Goal: Task Accomplishment & Management: Use online tool/utility

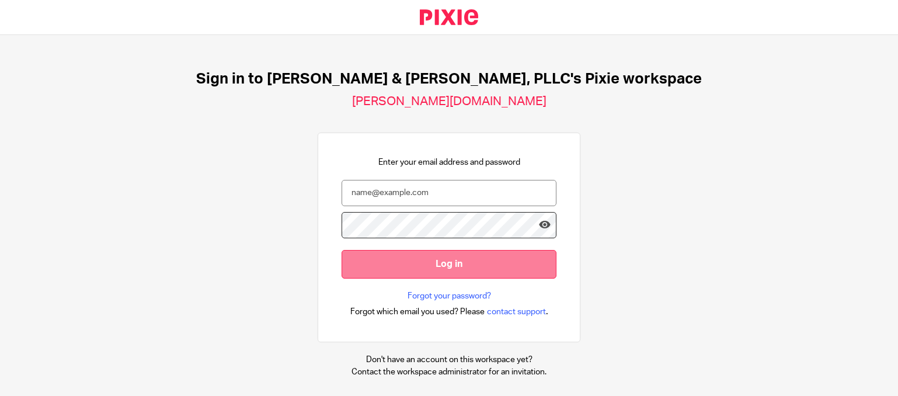
type input "[PERSON_NAME][EMAIL_ADDRESS][DOMAIN_NAME]"
click at [491, 266] on input "Log in" at bounding box center [449, 264] width 215 height 29
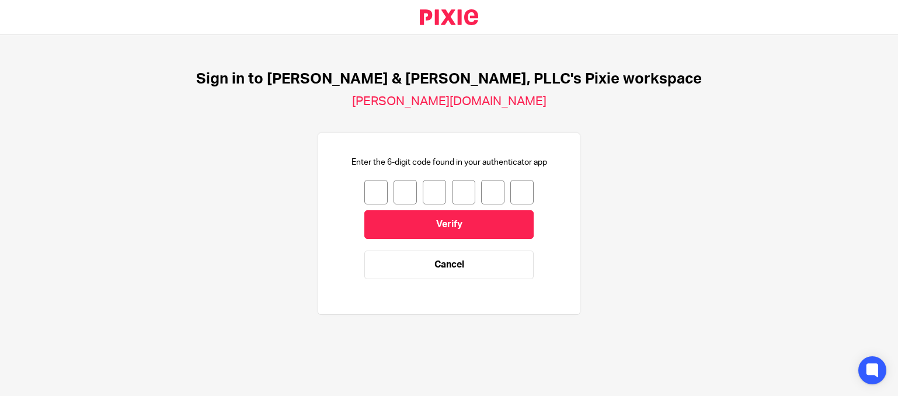
click at [364, 194] on input "number" at bounding box center [375, 192] width 23 height 25
type input "9"
type input "5"
type input "9"
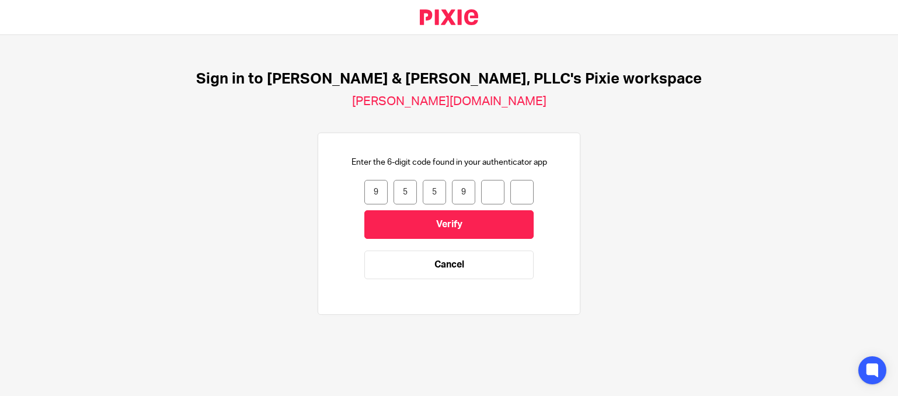
type input "7"
type input "8"
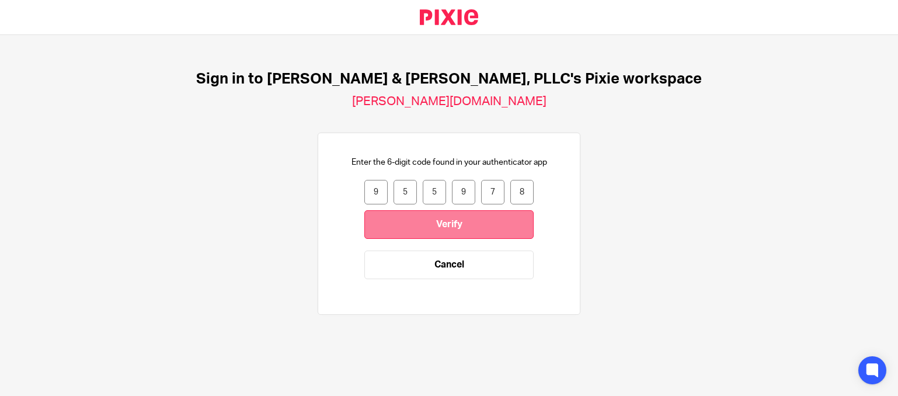
click at [380, 227] on input "Verify" at bounding box center [448, 224] width 169 height 29
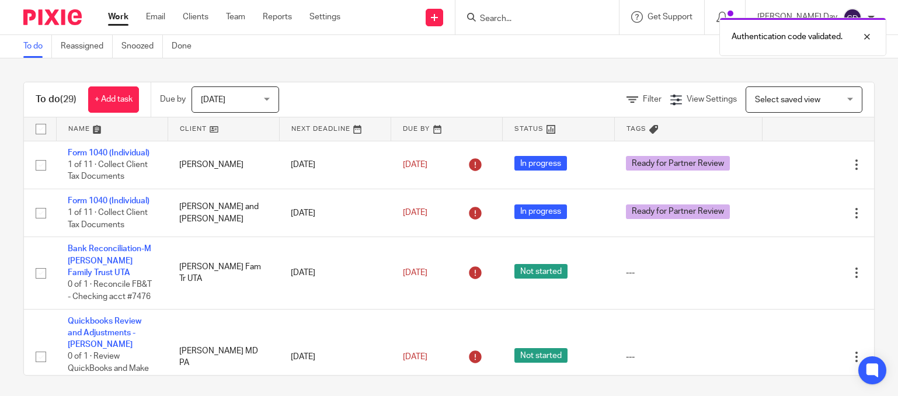
click at [792, 93] on span "Select saved view" at bounding box center [797, 99] width 85 height 25
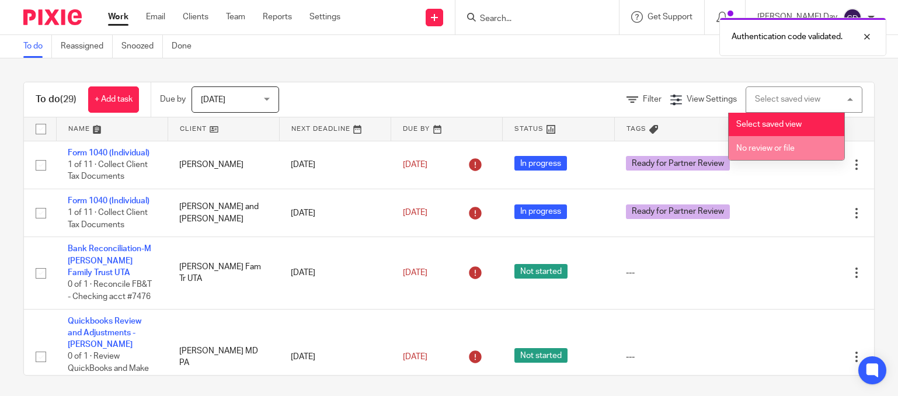
click at [790, 148] on span "No review or file" at bounding box center [765, 148] width 58 height 8
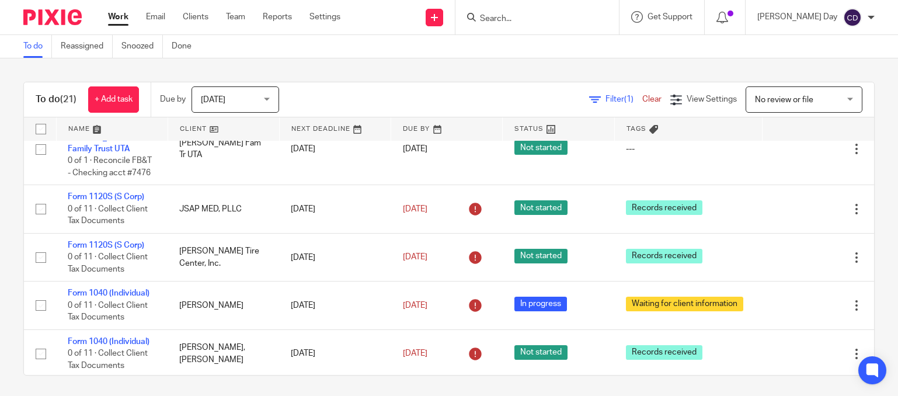
scroll to position [701, 0]
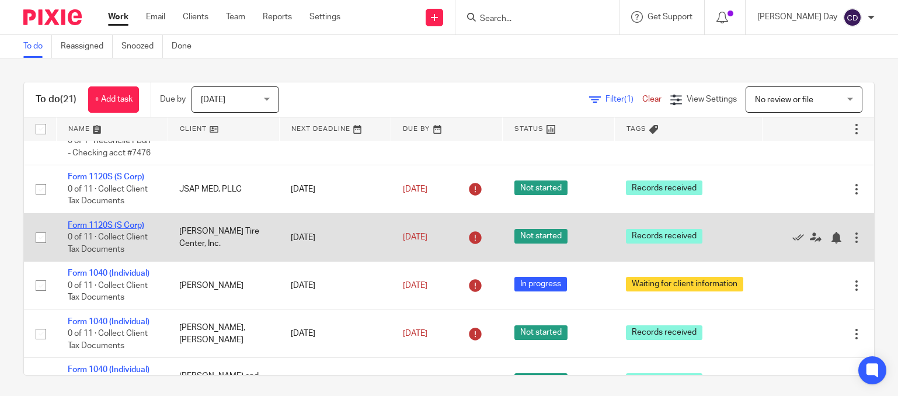
click at [133, 222] on link "Form 1120S (S Corp)" at bounding box center [106, 225] width 76 height 8
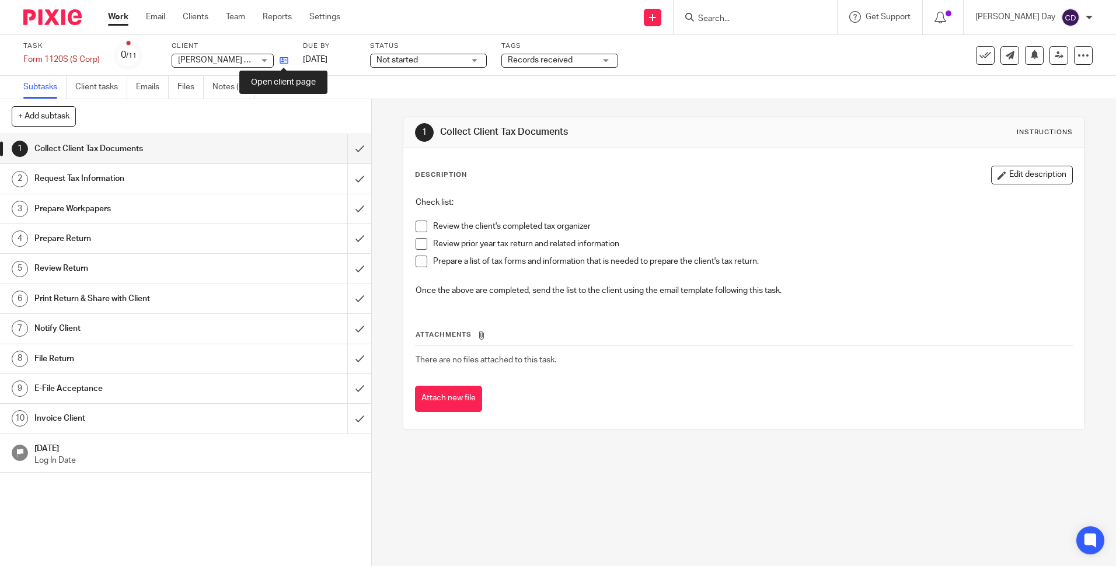
click at [287, 61] on icon at bounding box center [284, 60] width 9 height 9
